Goal: Navigation & Orientation: Find specific page/section

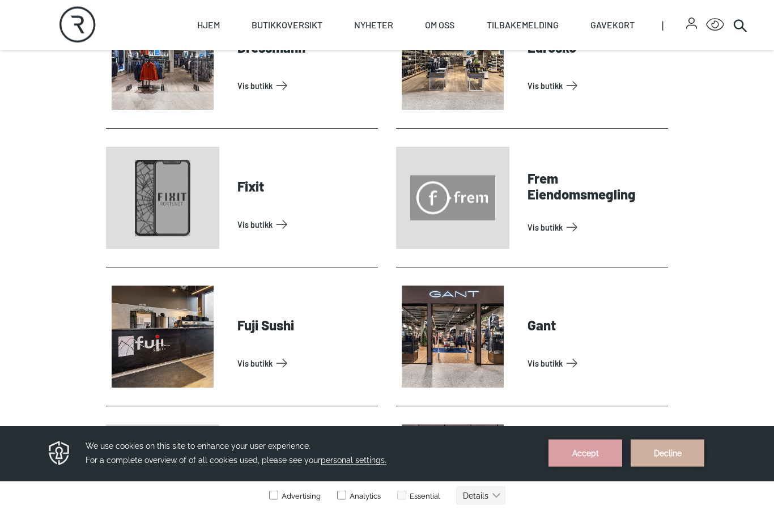
scroll to position [821, 0]
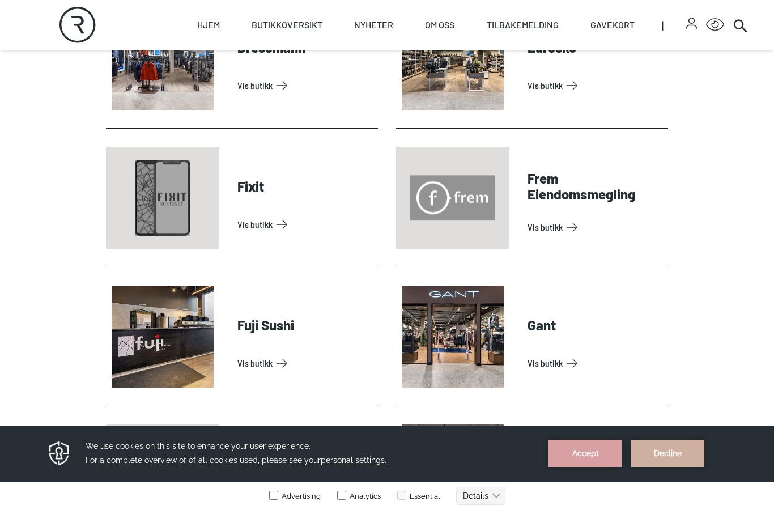
click at [276, 229] on link "Vis butikk" at bounding box center [305, 224] width 136 height 18
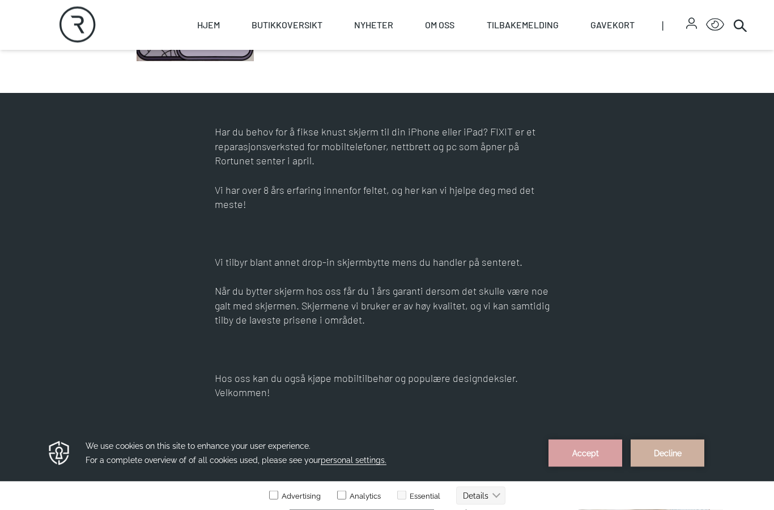
scroll to position [463, 0]
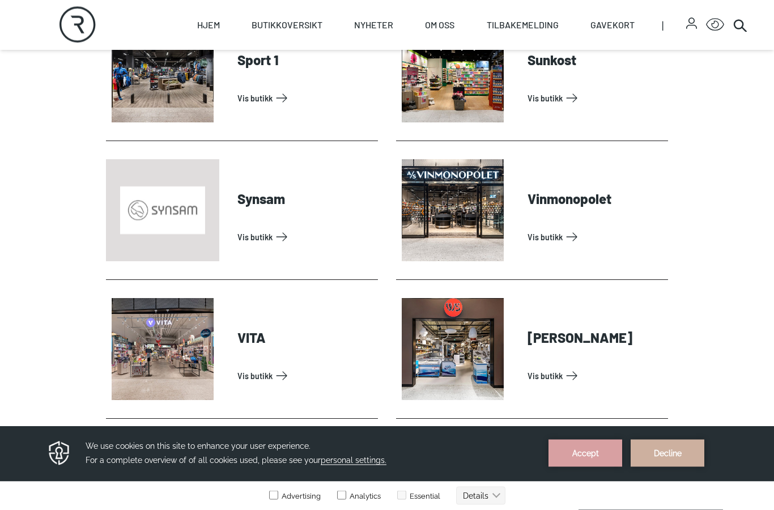
scroll to position [3446, 0]
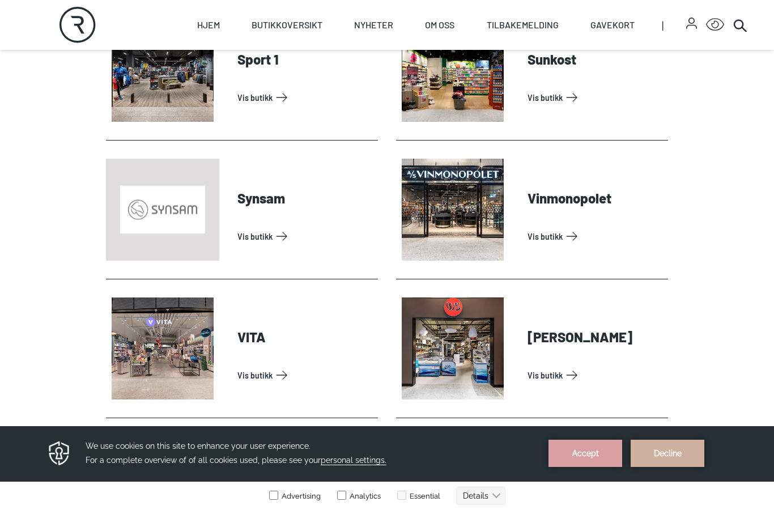
click at [277, 242] on link "Vis butikk" at bounding box center [305, 236] width 136 height 18
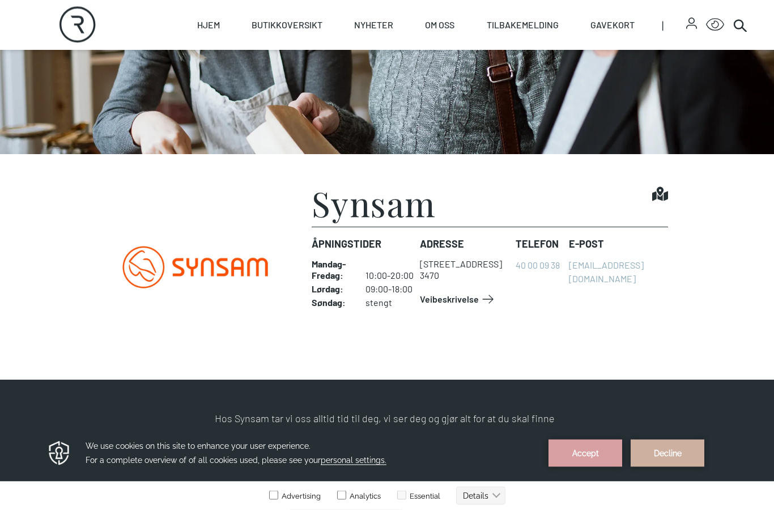
click at [486, 306] on link "Veibeskrivelse" at bounding box center [458, 300] width 77 height 18
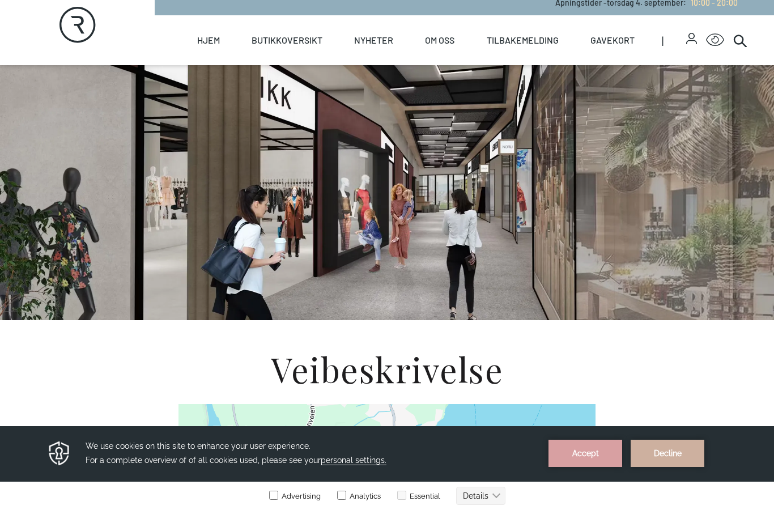
scroll to position [8, 0]
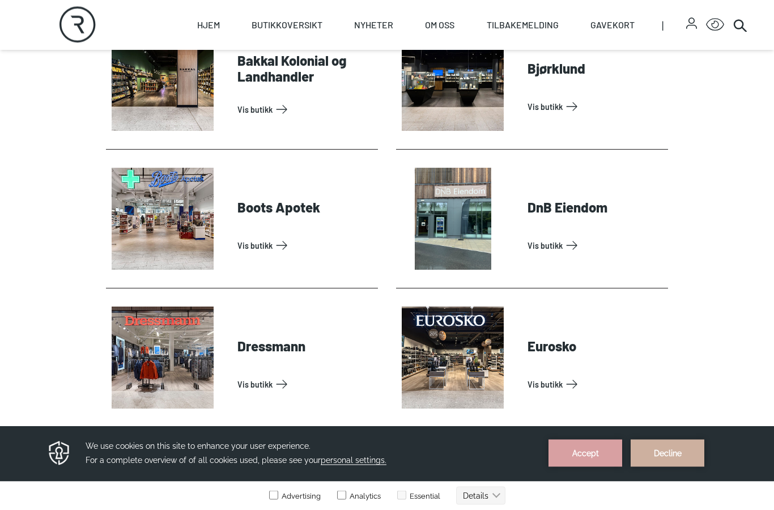
scroll to position [523, 0]
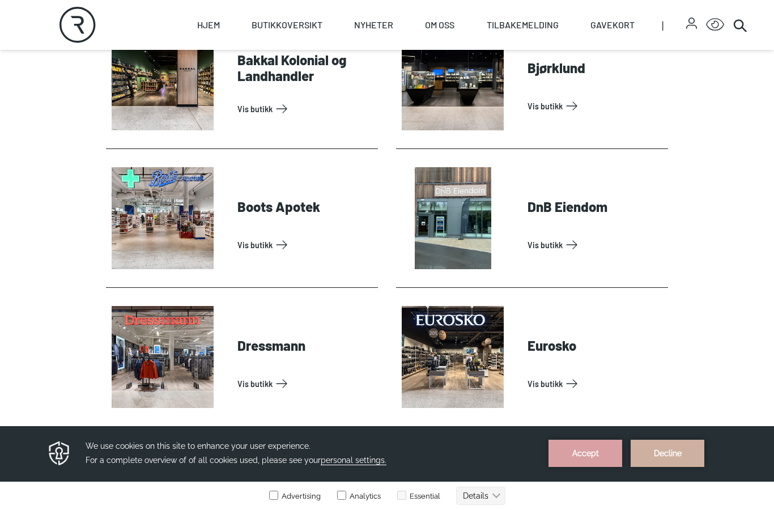
click at [527, 109] on link "Vis butikk" at bounding box center [595, 106] width 136 height 18
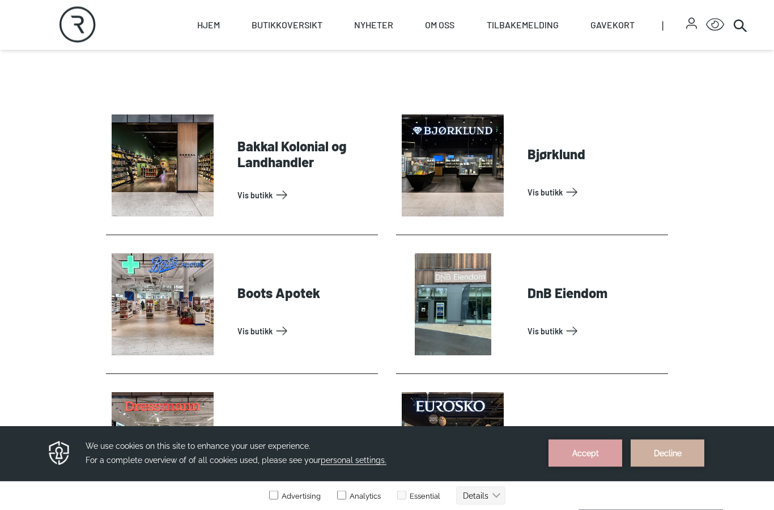
scroll to position [437, 0]
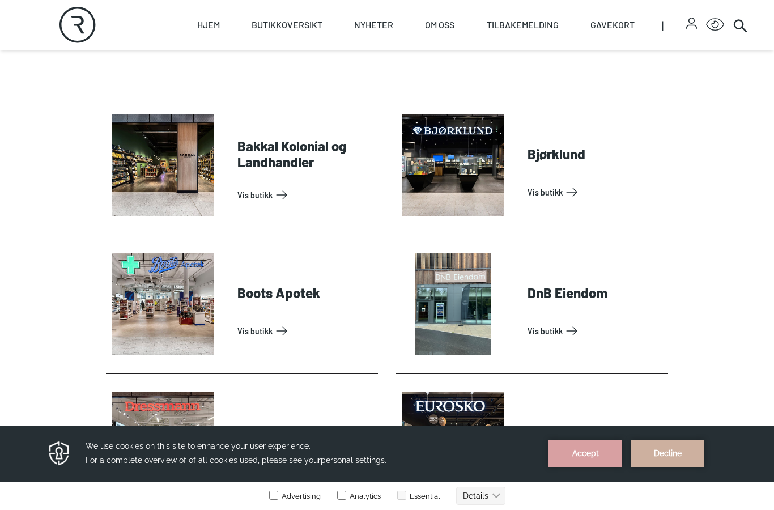
click at [237, 186] on link "Vis butikk" at bounding box center [305, 195] width 136 height 18
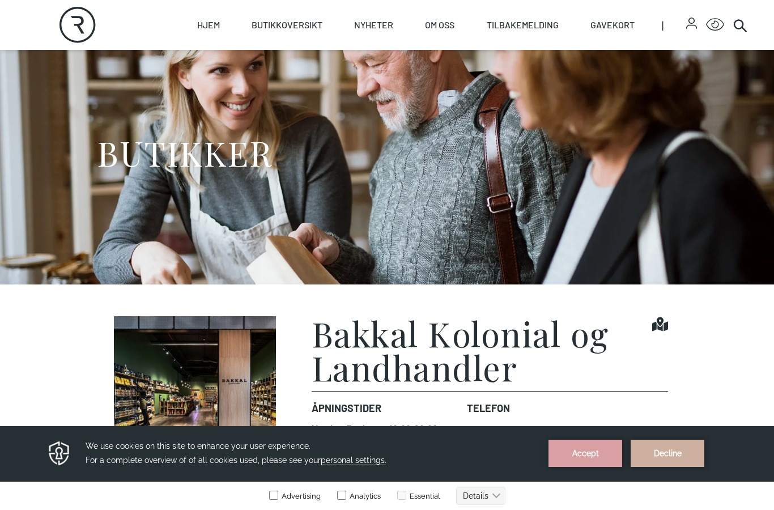
scroll to position [31, 0]
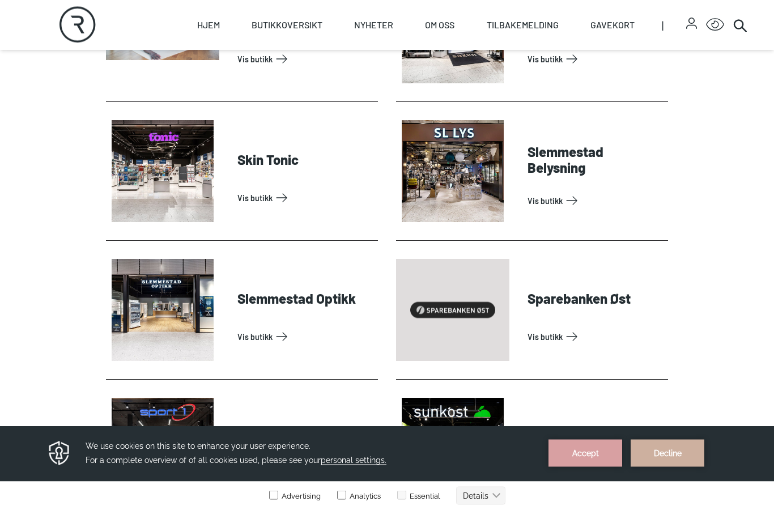
scroll to position [3068, 0]
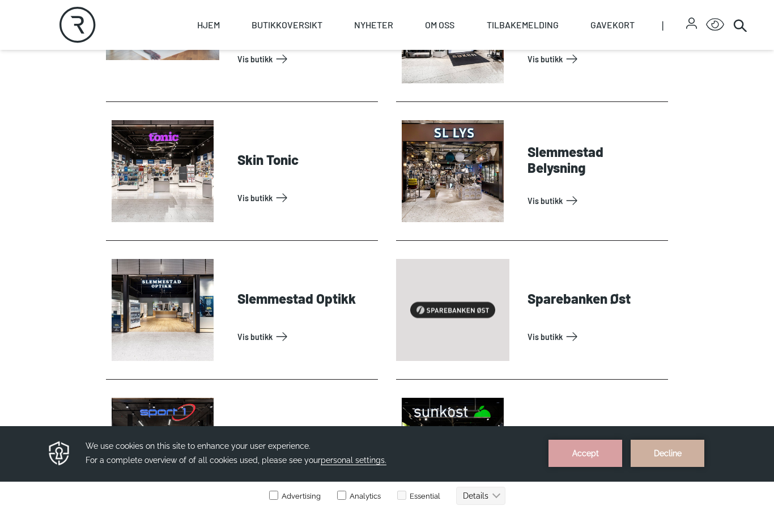
click at [237, 327] on link "Vis butikk" at bounding box center [305, 336] width 136 height 18
